Goal: Task Accomplishment & Management: Use online tool/utility

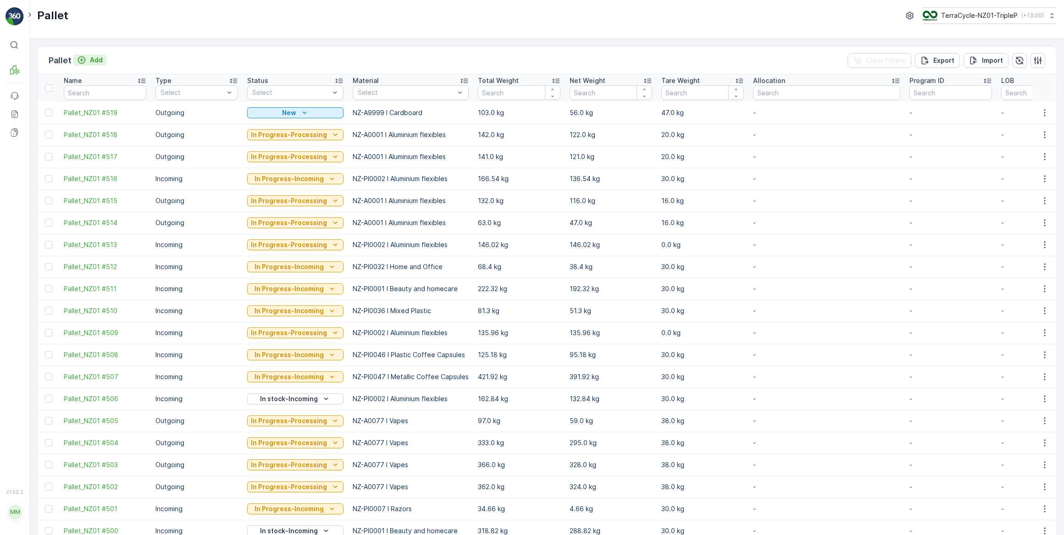
click at [99, 59] on p "Add" at bounding box center [96, 59] width 13 height 9
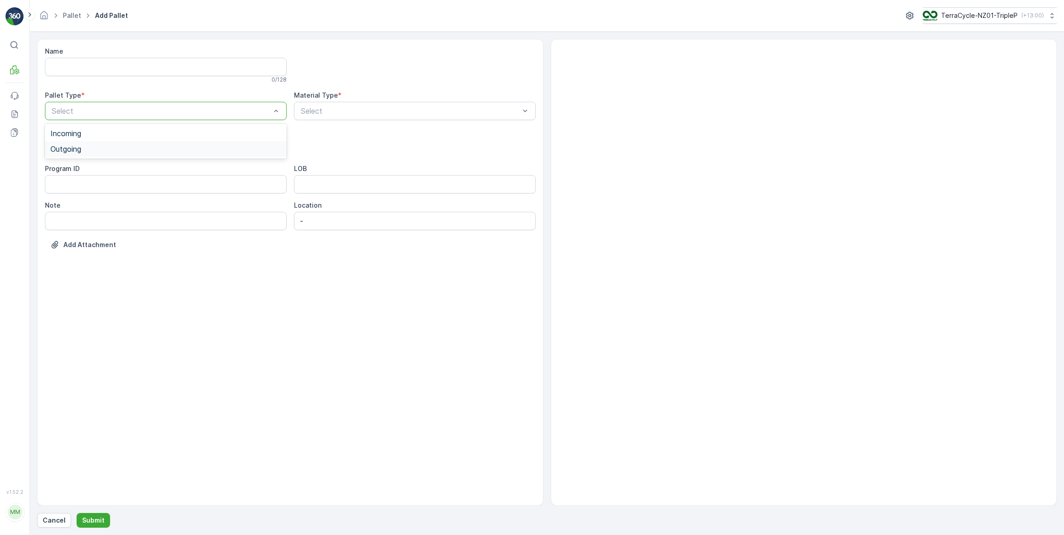
click at [103, 150] on div "Outgoing" at bounding box center [165, 149] width 231 height 8
click at [60, 202] on span "Bale" at bounding box center [57, 201] width 15 height 8
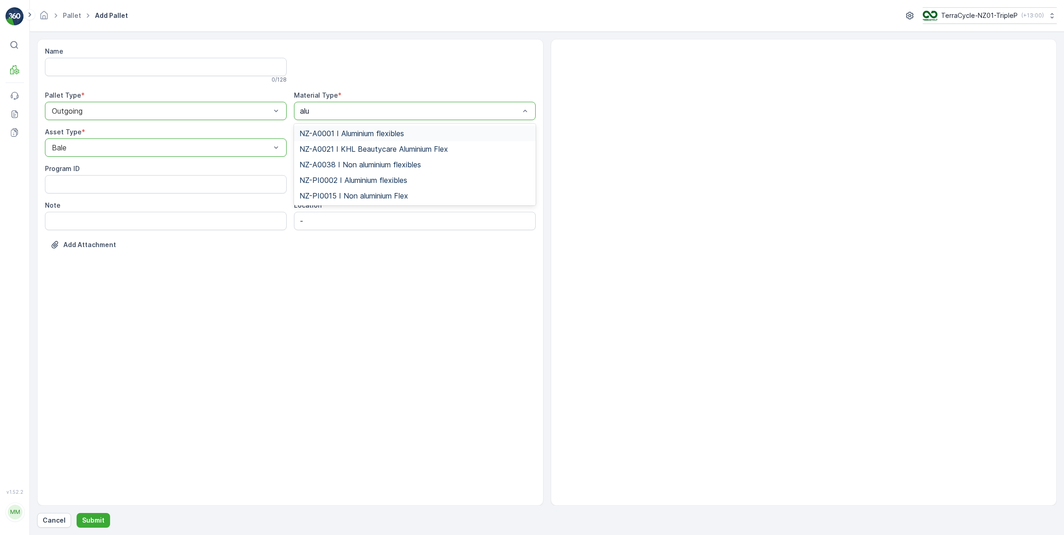
type input "alum"
click at [361, 134] on span "NZ-A0001 I Aluminium flexibles" at bounding box center [351, 133] width 105 height 8
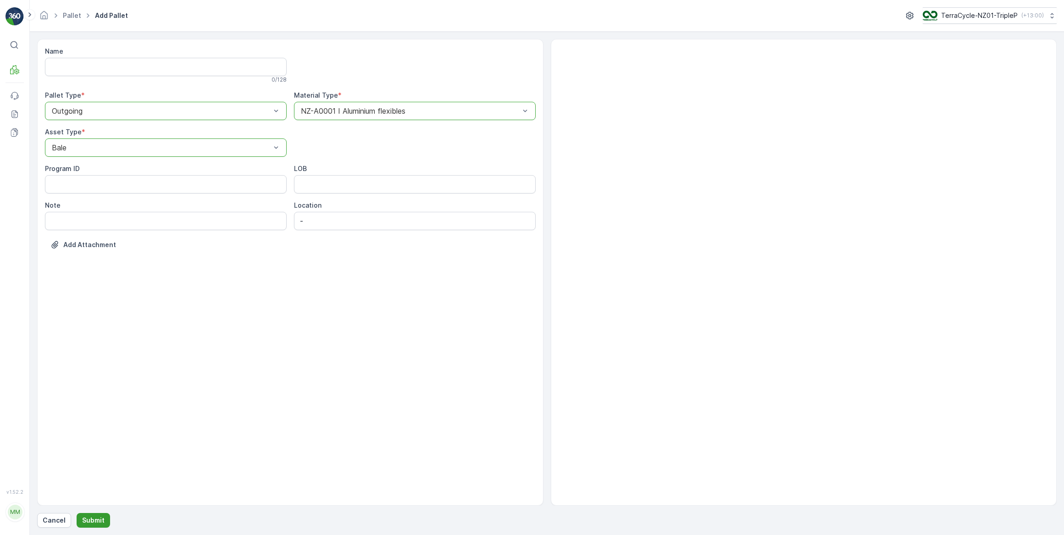
click at [94, 521] on p "Submit" at bounding box center [93, 520] width 22 height 9
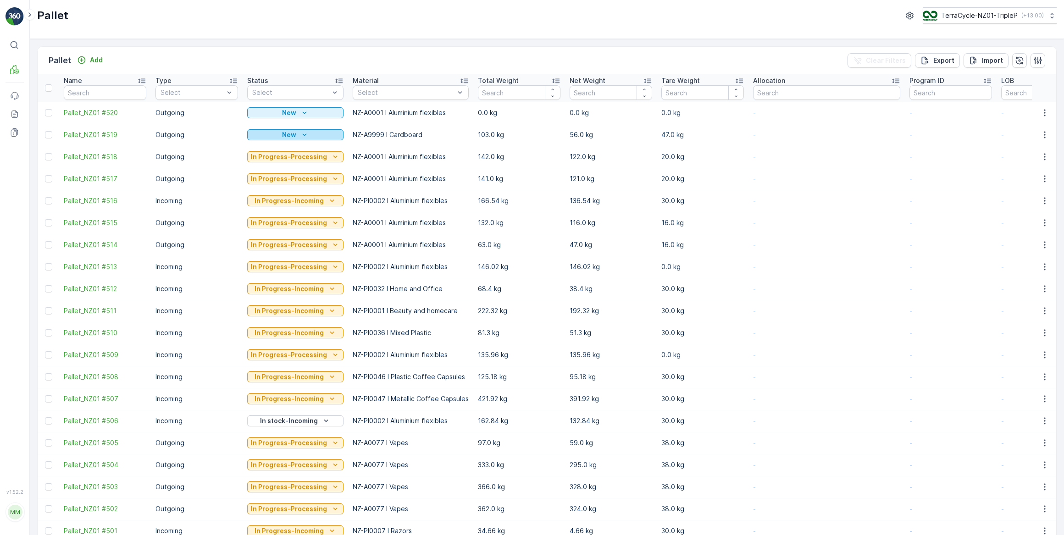
click at [312, 133] on div "New" at bounding box center [295, 134] width 89 height 9
click at [376, 16] on div "Pallet TerraCycle-NZ01-TripleP ( +13:00 )" at bounding box center [547, 15] width 1020 height 17
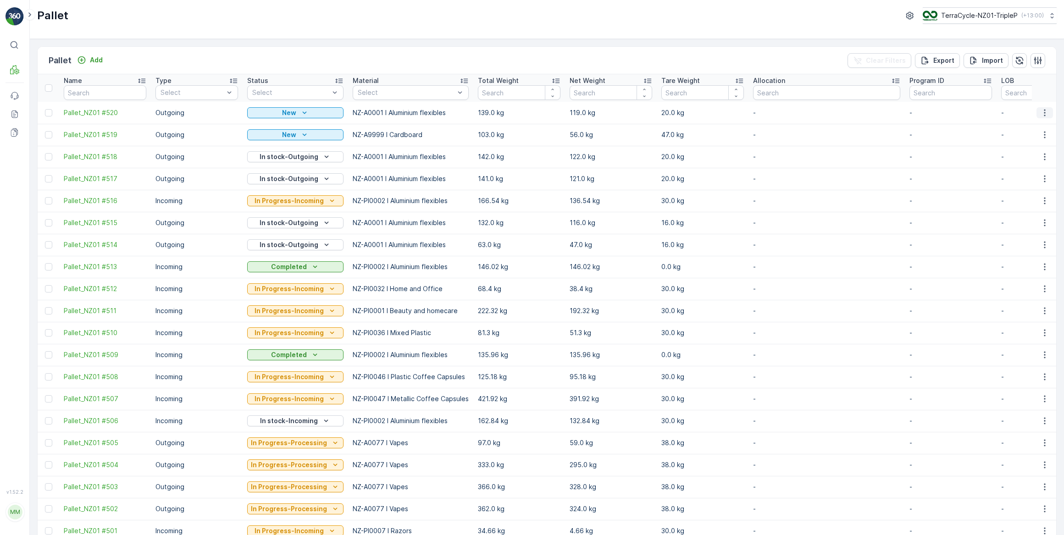
click at [1043, 113] on icon "button" at bounding box center [1044, 112] width 9 height 9
click at [1025, 177] on span "Print QR" at bounding box center [1019, 177] width 25 height 9
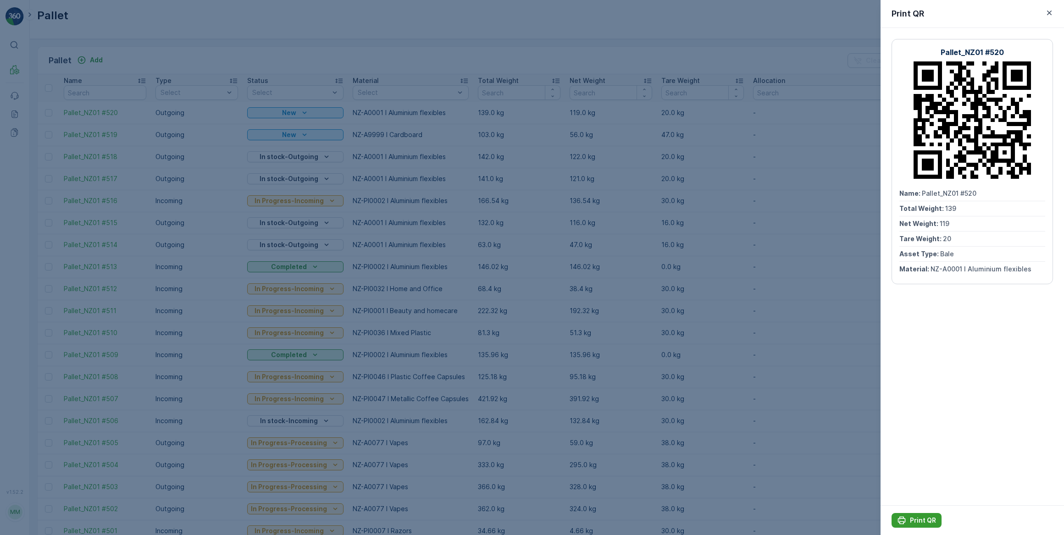
click at [921, 519] on p "Print QR" at bounding box center [923, 520] width 26 height 9
click at [1050, 13] on icon "button" at bounding box center [1049, 13] width 5 height 5
